Goal: Information Seeking & Learning: Learn about a topic

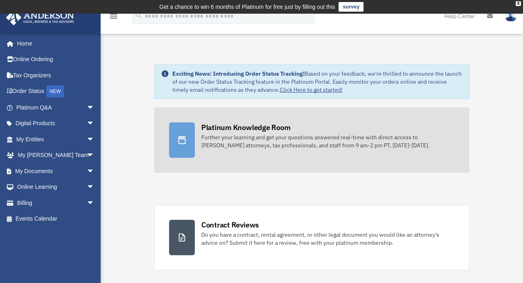
click at [269, 133] on div "Platinum Knowledge Room Further your learning and get your questions answered r…" at bounding box center [327, 135] width 253 height 27
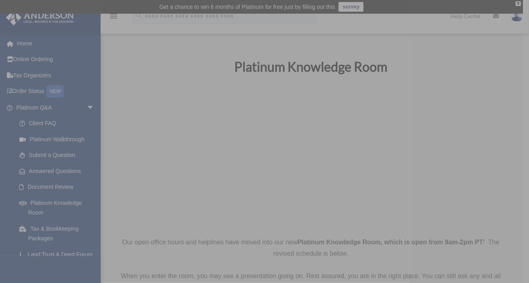
click at [205, 210] on img at bounding box center [262, 141] width 197 height 197
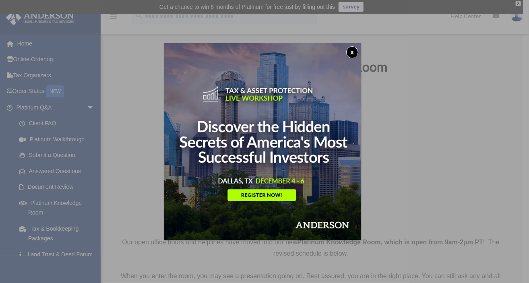
click at [354, 50] on button "x" at bounding box center [353, 52] width 12 height 12
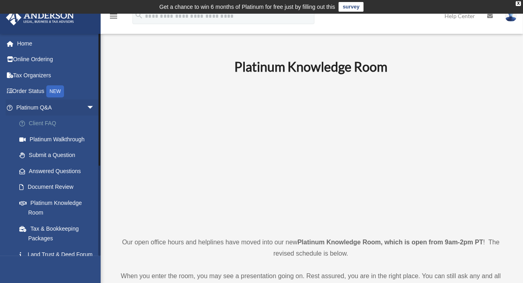
click at [44, 124] on link "Client FAQ" at bounding box center [58, 124] width 95 height 16
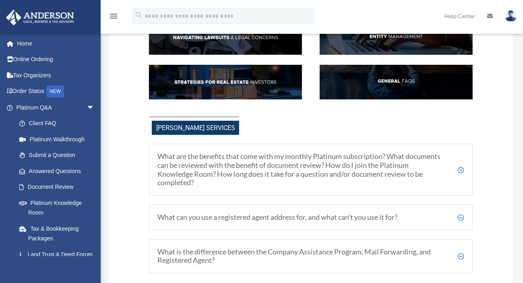
scroll to position [161, 0]
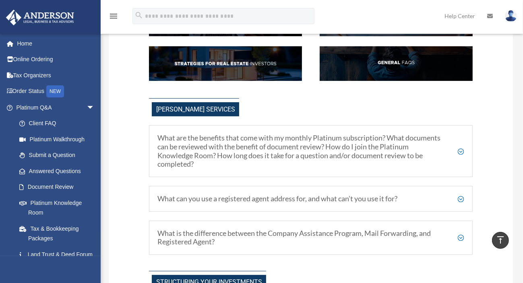
click at [461, 147] on h5 "What are the benefits that come with my monthly Platinum subscription? What doc…" at bounding box center [311, 151] width 307 height 35
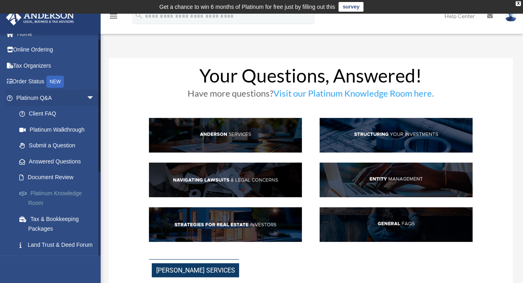
scroll to position [0, 0]
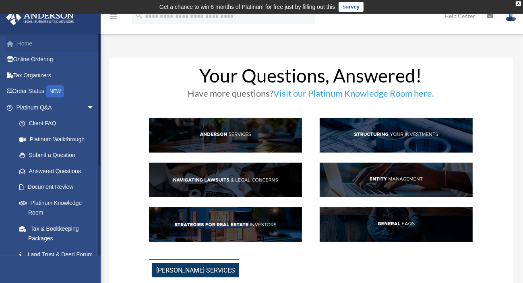
click at [39, 44] on link "Home" at bounding box center [56, 43] width 101 height 16
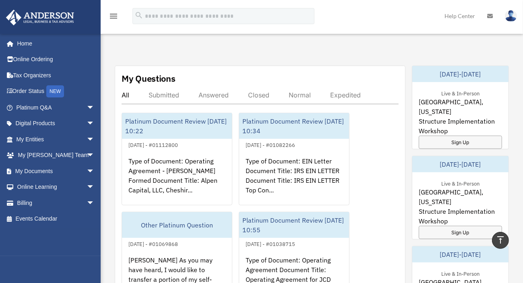
scroll to position [443, 0]
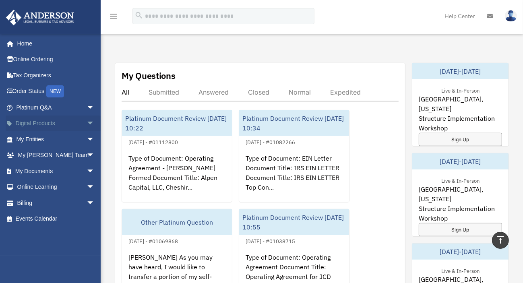
click at [87, 121] on span "arrow_drop_down" at bounding box center [95, 124] width 16 height 17
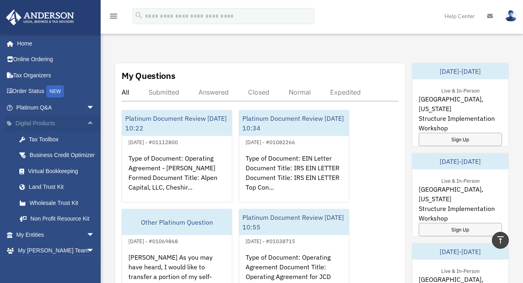
click at [87, 120] on span "arrow_drop_up" at bounding box center [95, 124] width 16 height 17
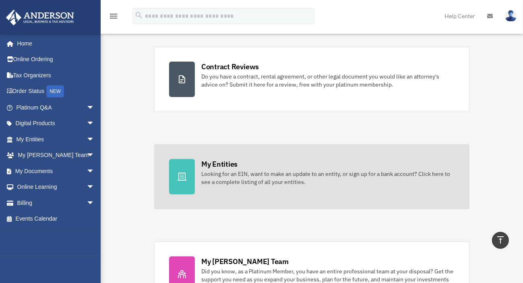
scroll to position [0, 0]
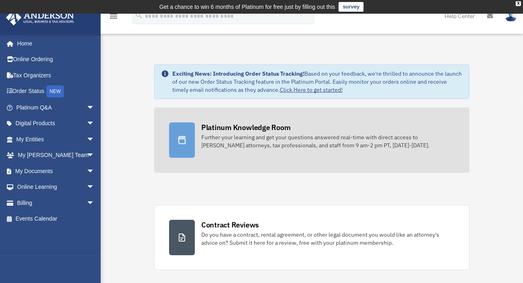
click at [251, 131] on div "Platinum Knowledge Room" at bounding box center [245, 127] width 89 height 10
